Goal: Transaction & Acquisition: Subscribe to service/newsletter

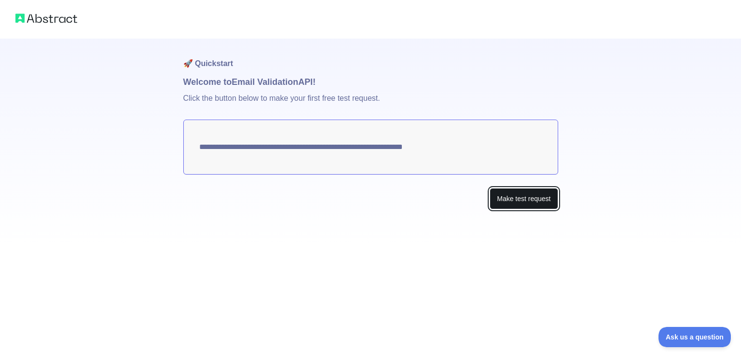
click at [512, 201] on button "Make test request" at bounding box center [524, 199] width 68 height 22
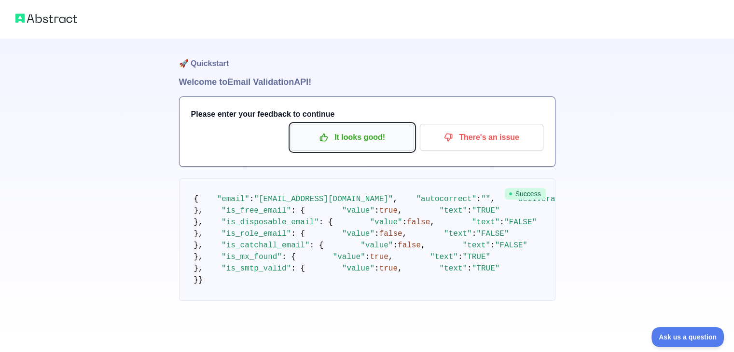
click at [370, 139] on p "It looks good!" at bounding box center [352, 137] width 109 height 16
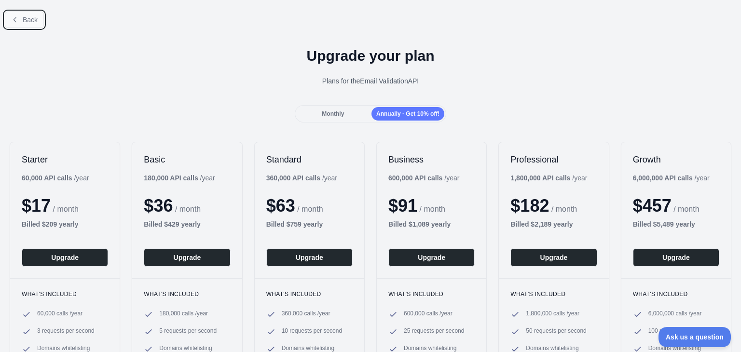
click at [14, 22] on icon at bounding box center [15, 20] width 8 height 8
